Goal: Find specific page/section: Find specific page/section

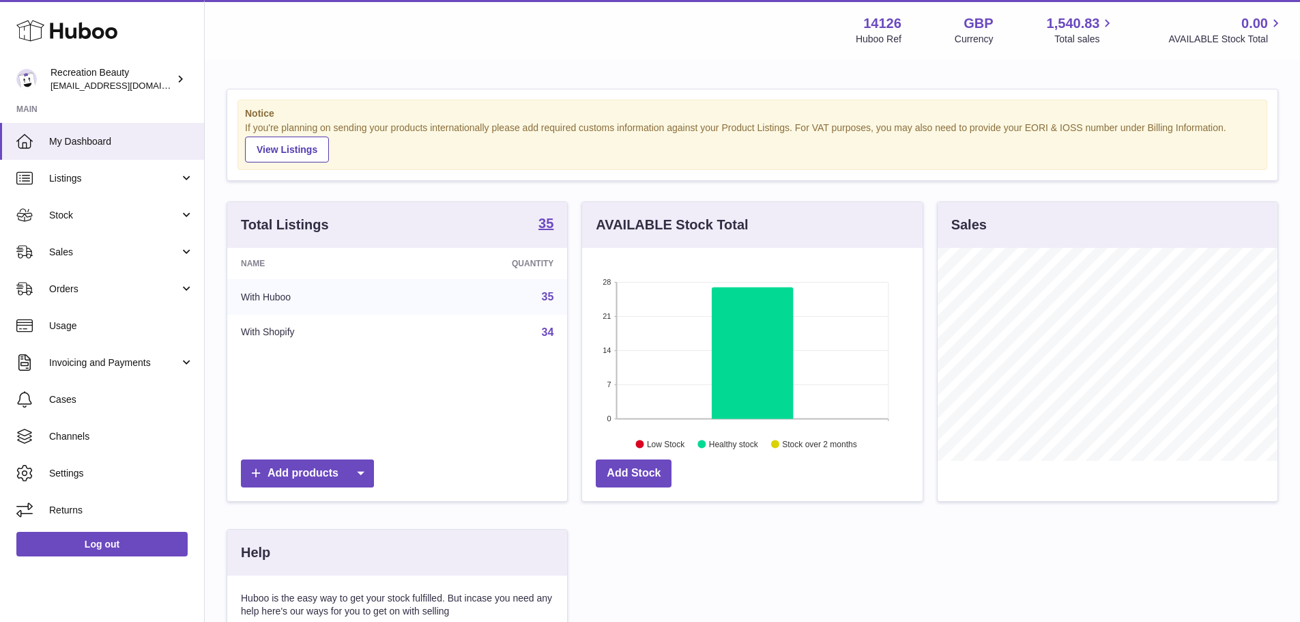
scroll to position [213, 341]
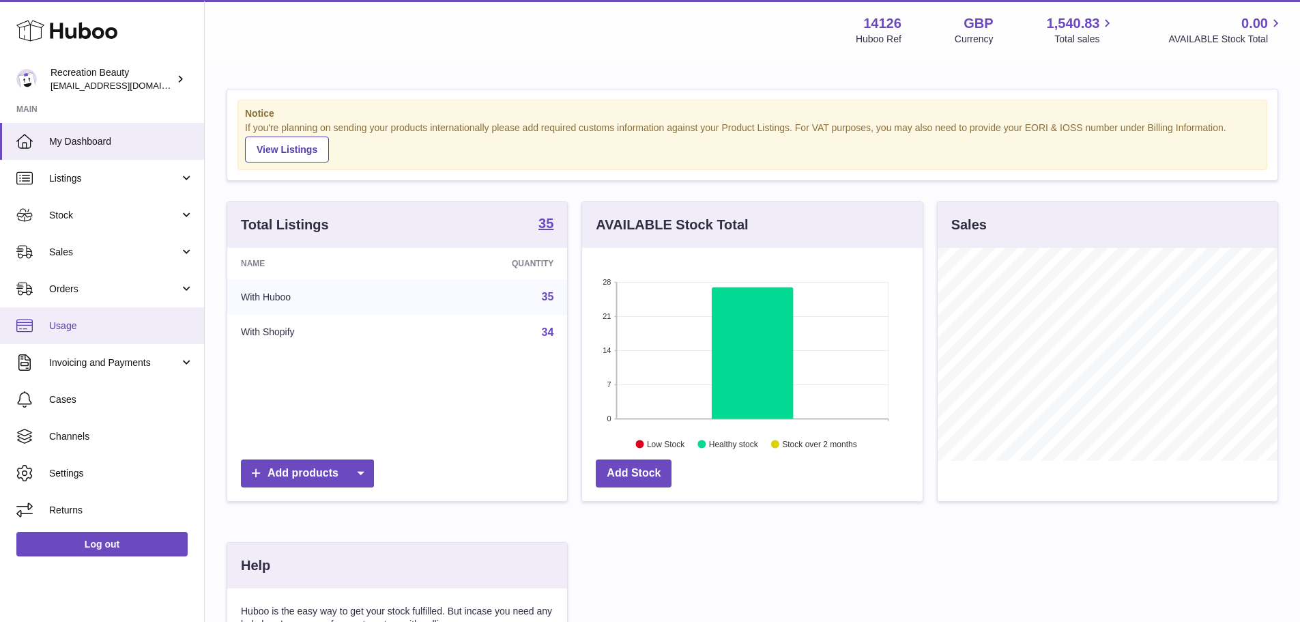
click at [99, 331] on span "Usage" at bounding box center [121, 325] width 145 height 13
